Goal: Transaction & Acquisition: Purchase product/service

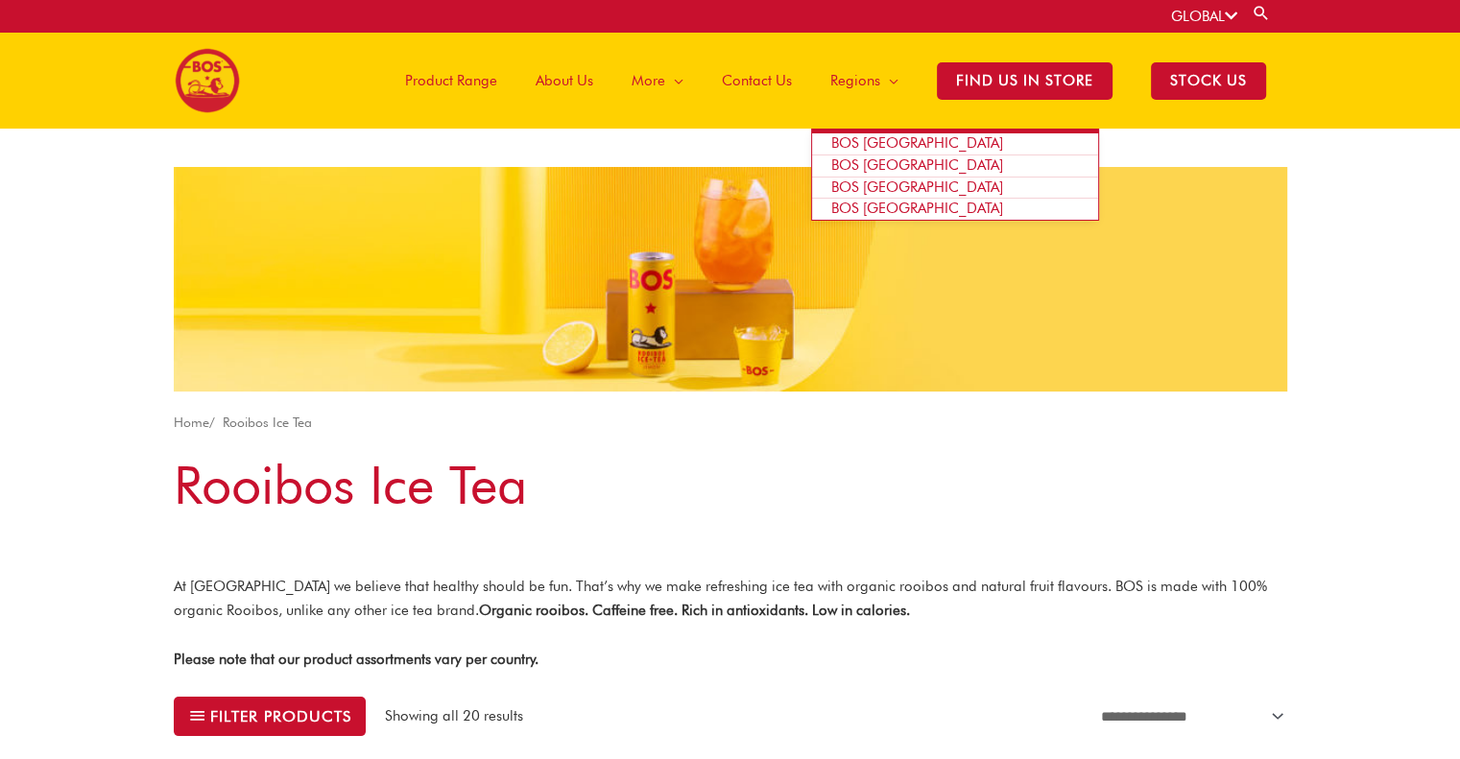
click at [891, 146] on span "BOS [GEOGRAPHIC_DATA]" at bounding box center [917, 142] width 172 height 17
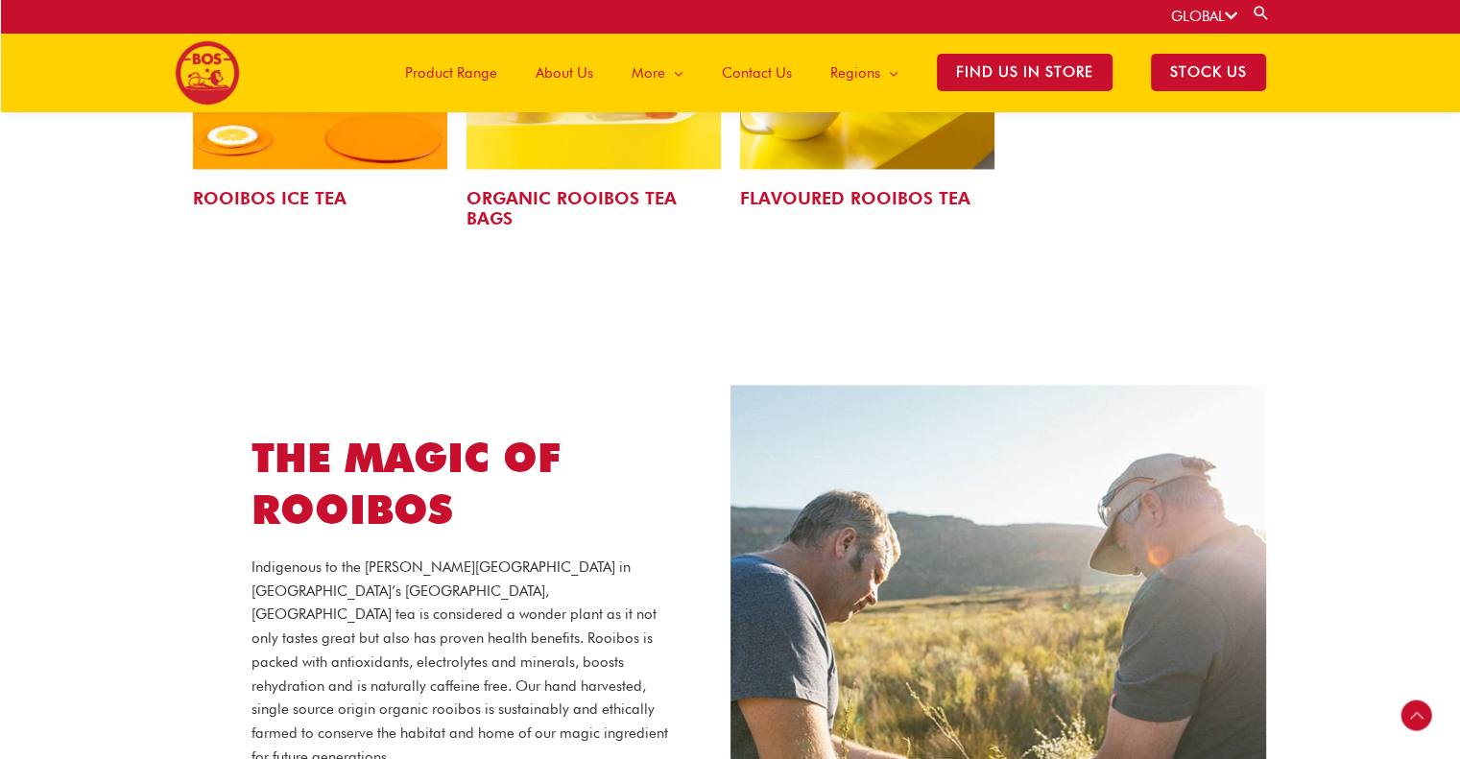
scroll to position [3320, 0]
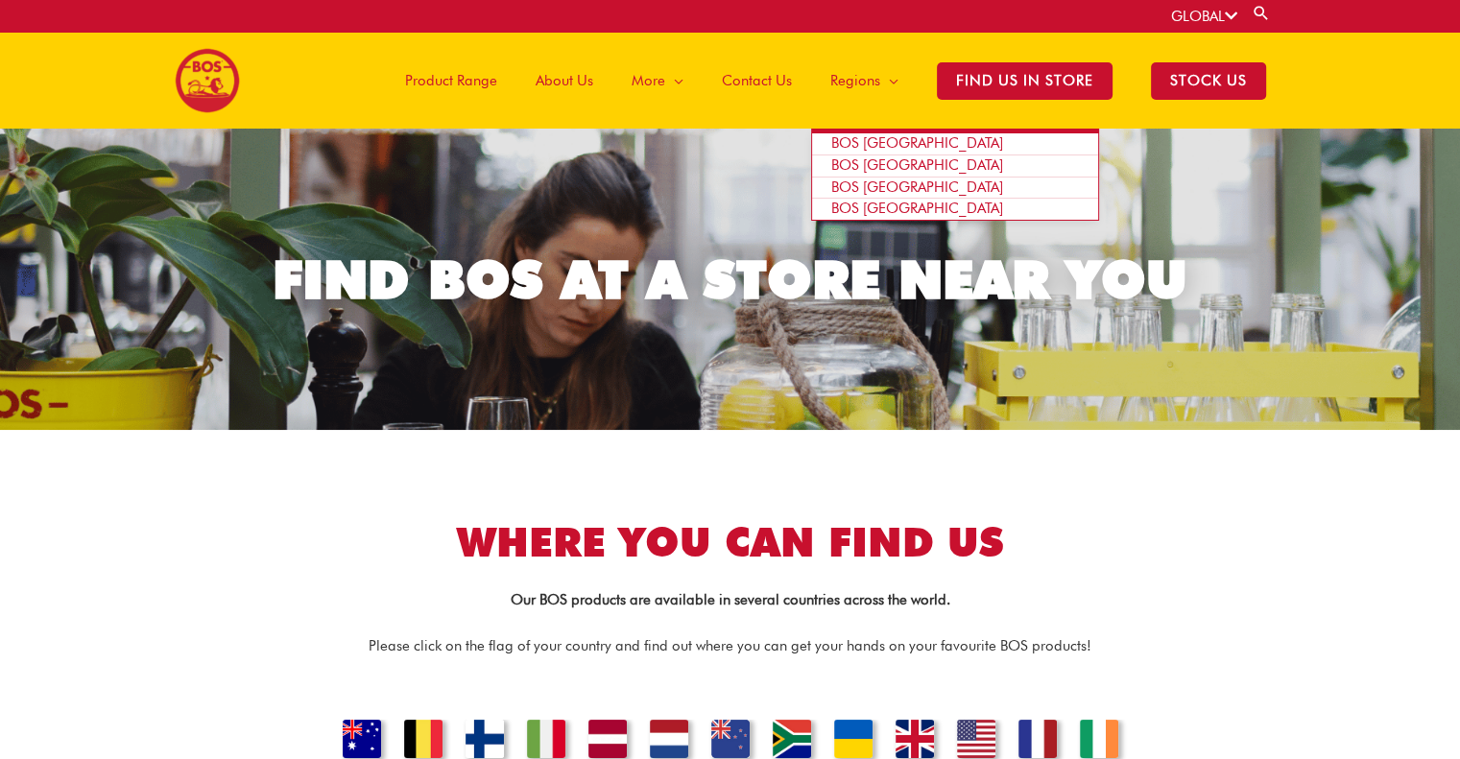
click at [872, 139] on span "BOS [GEOGRAPHIC_DATA]" at bounding box center [917, 142] width 172 height 17
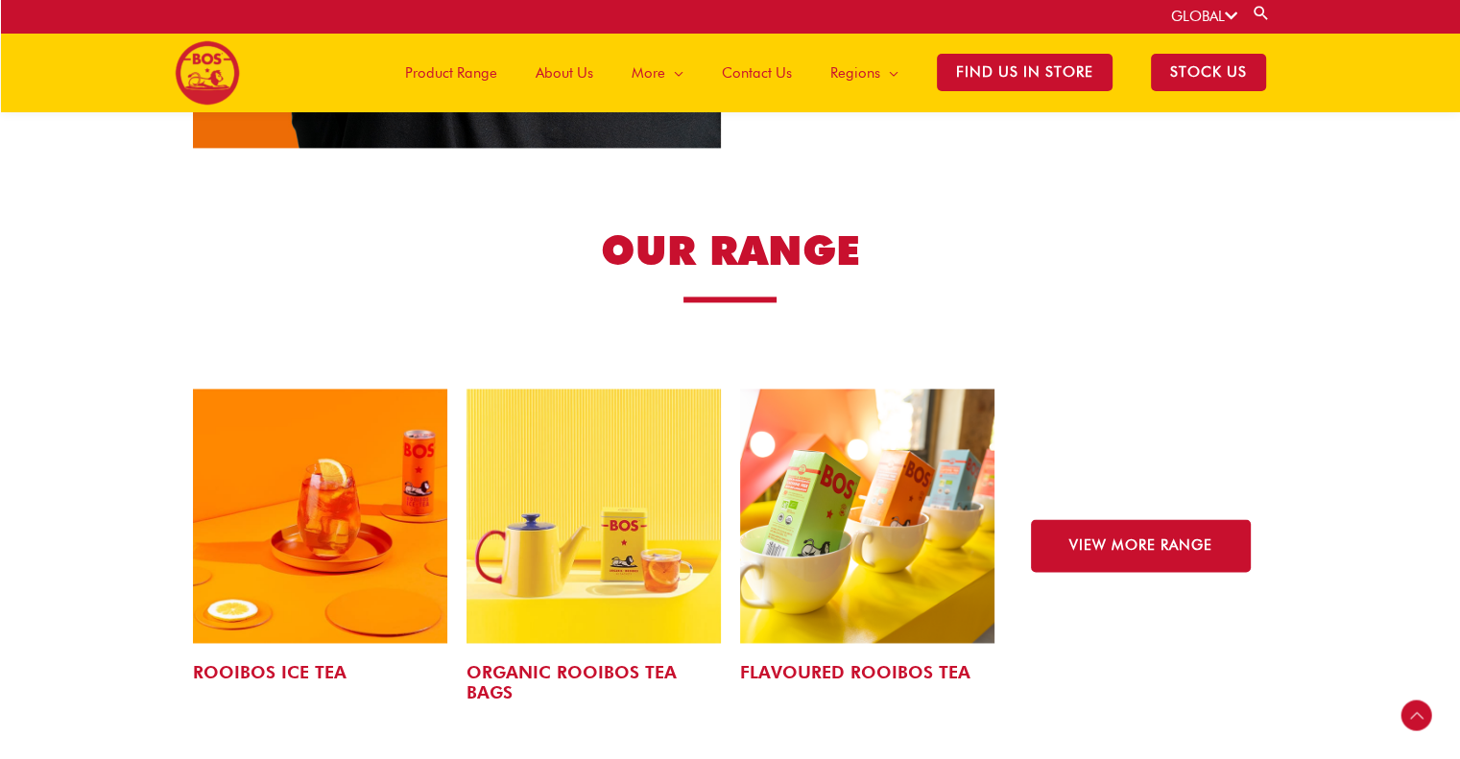
scroll to position [2810, 0]
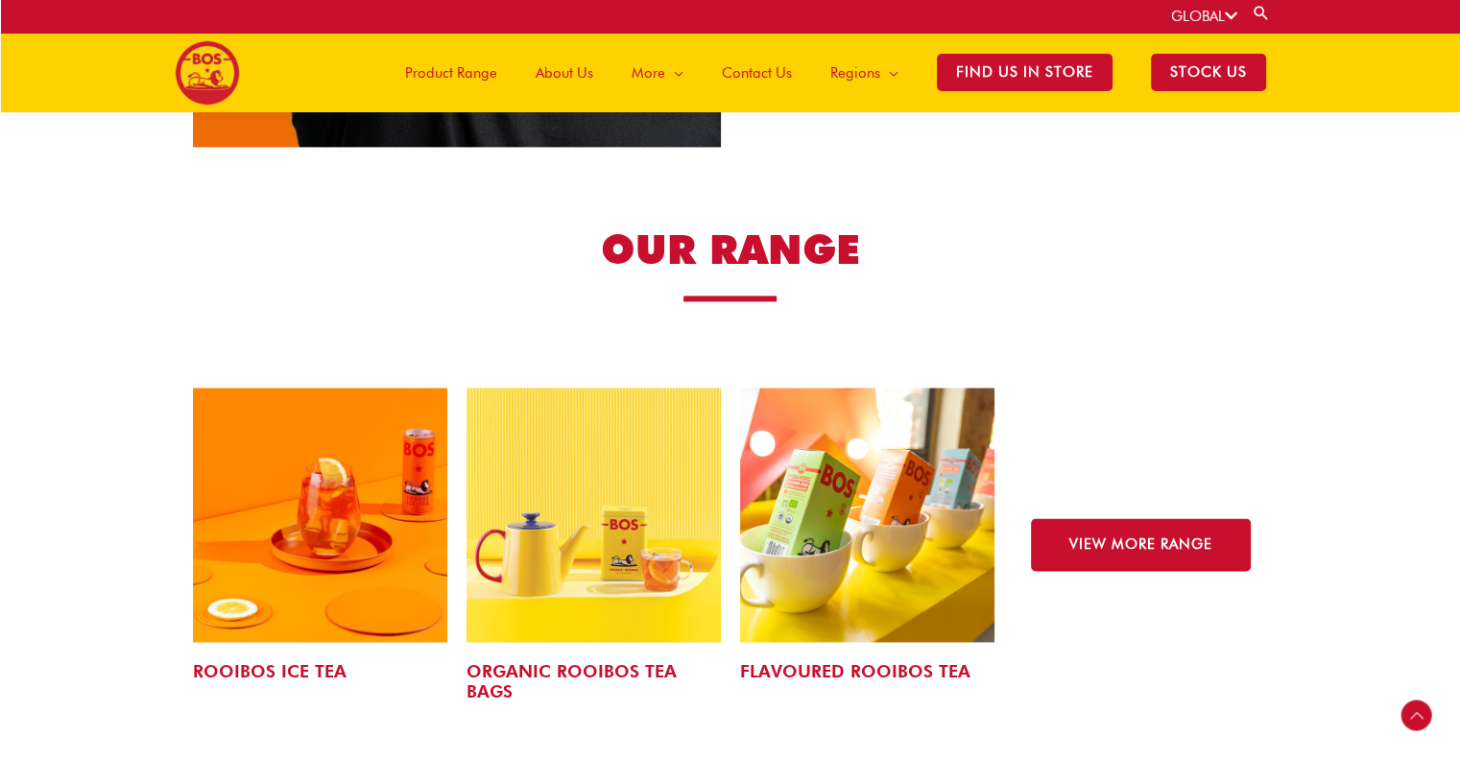
click at [346, 529] on img at bounding box center [320, 515] width 254 height 254
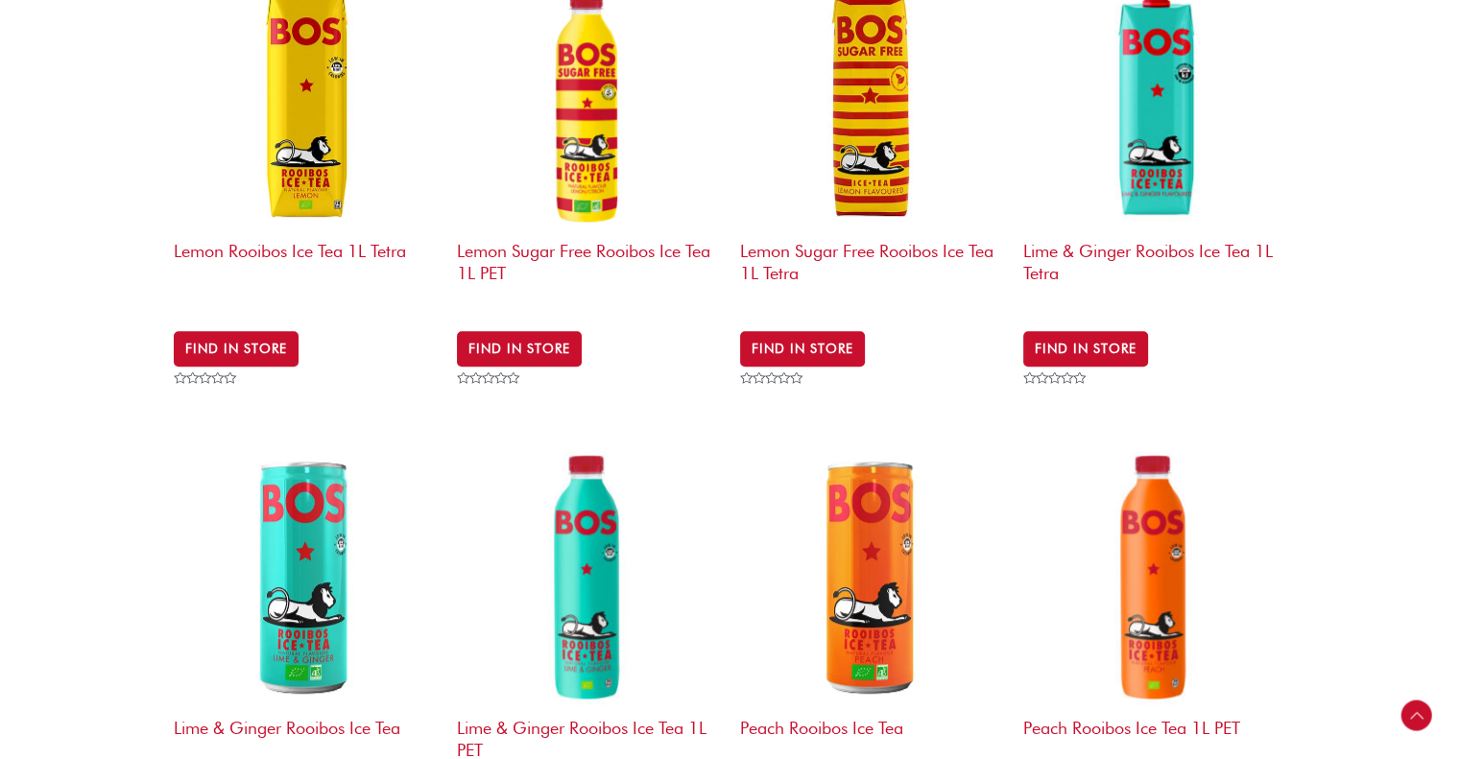
scroll to position [1281, 0]
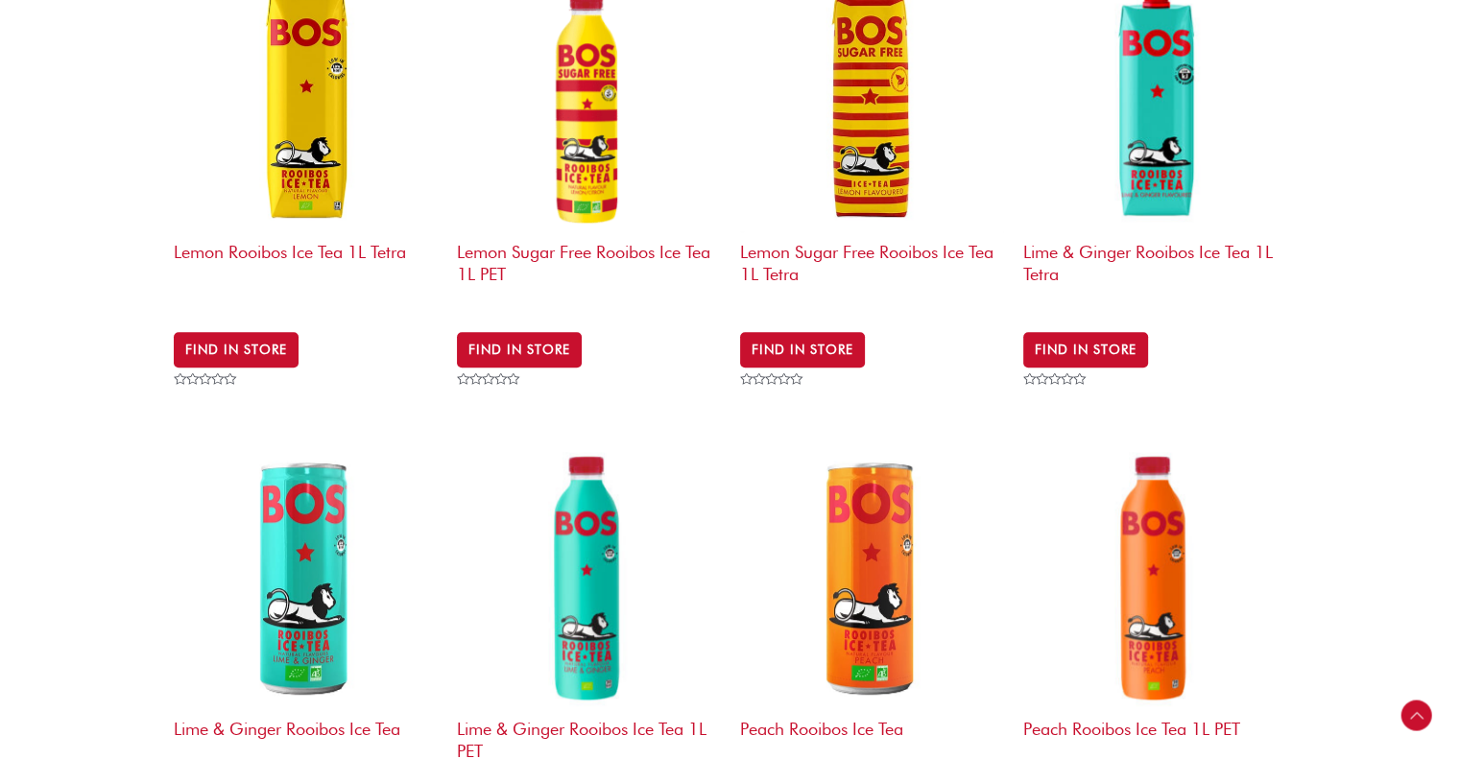
click at [1155, 169] on img at bounding box center [1155, 100] width 264 height 264
